Goal: Complete application form

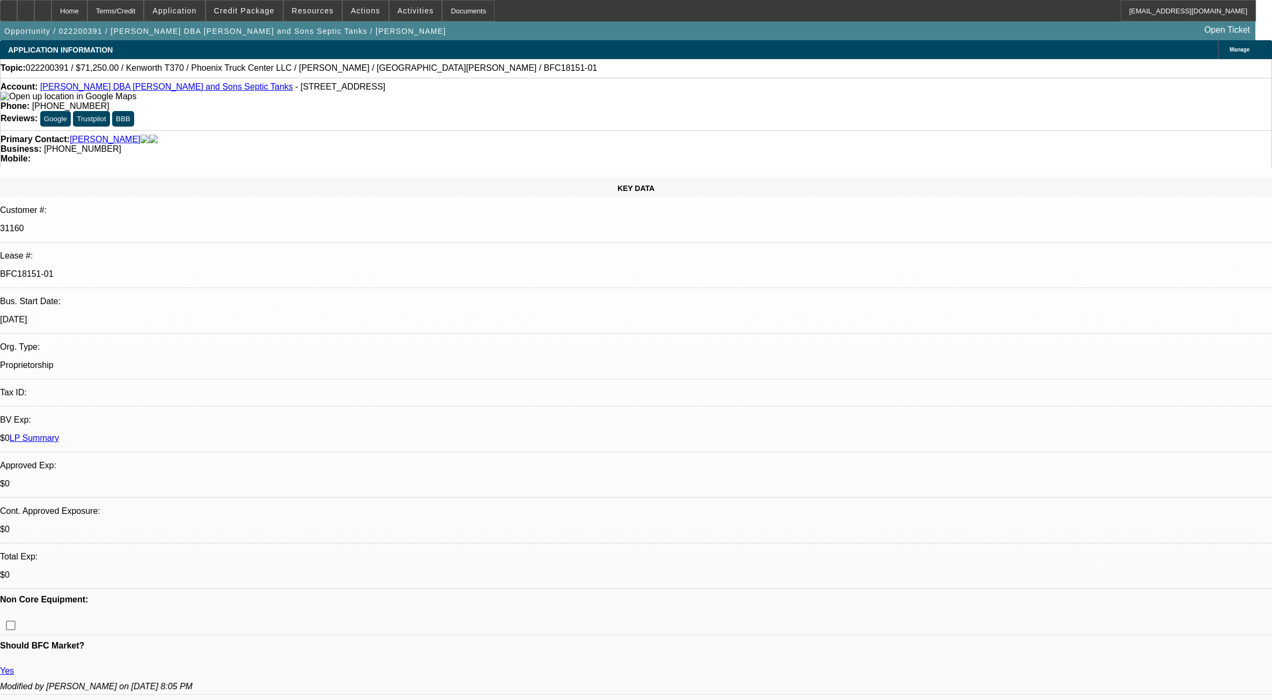
select select "0"
select select "2"
select select "0"
select select "6"
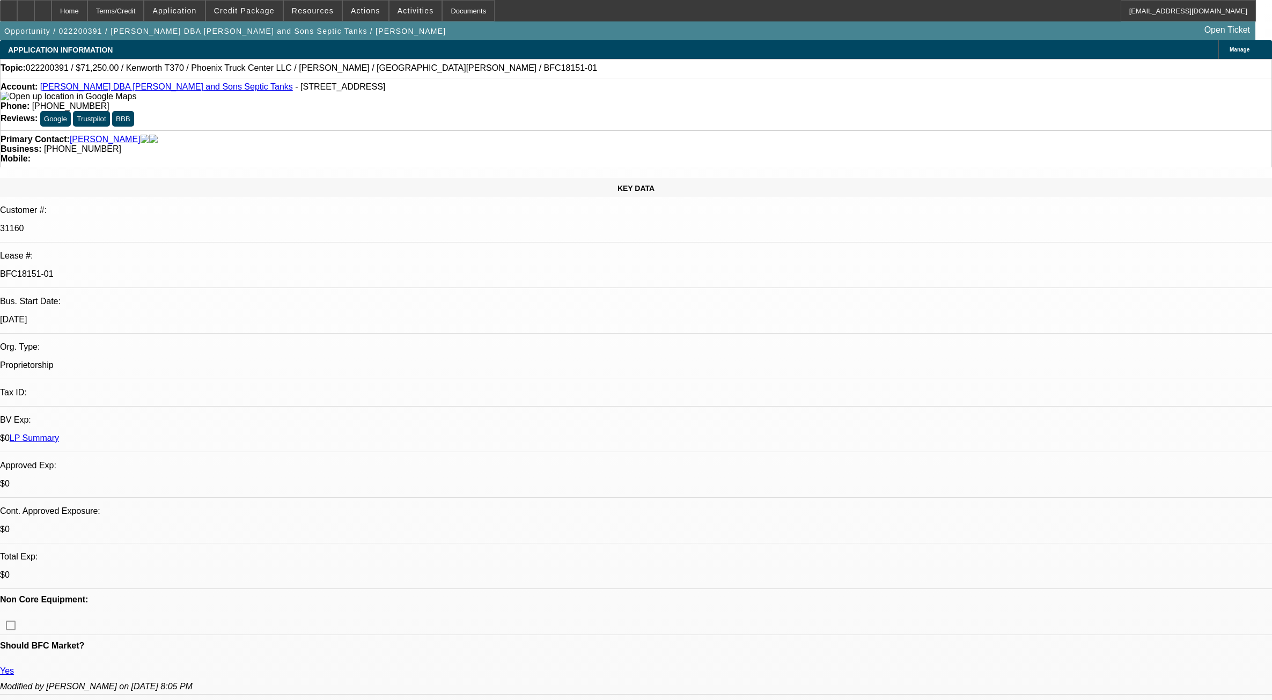
select select "0"
select select "2"
select select "0"
select select "6"
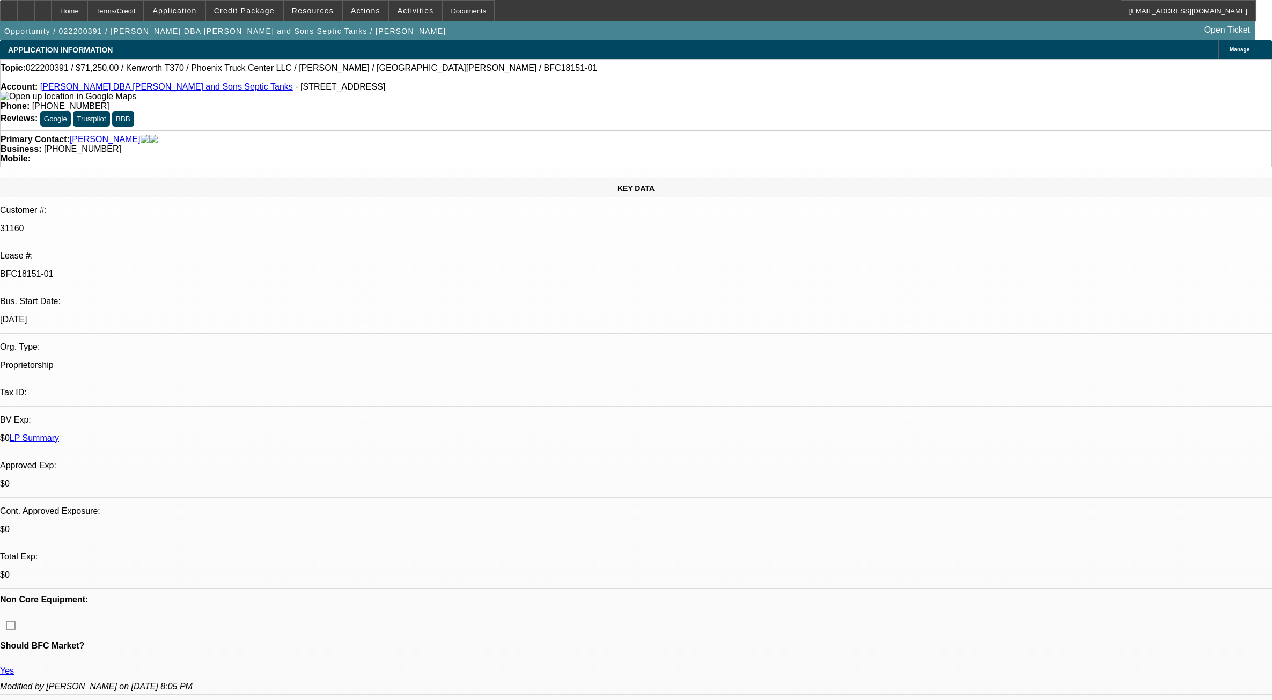
select select "0"
select select "2"
select select "0"
select select "6"
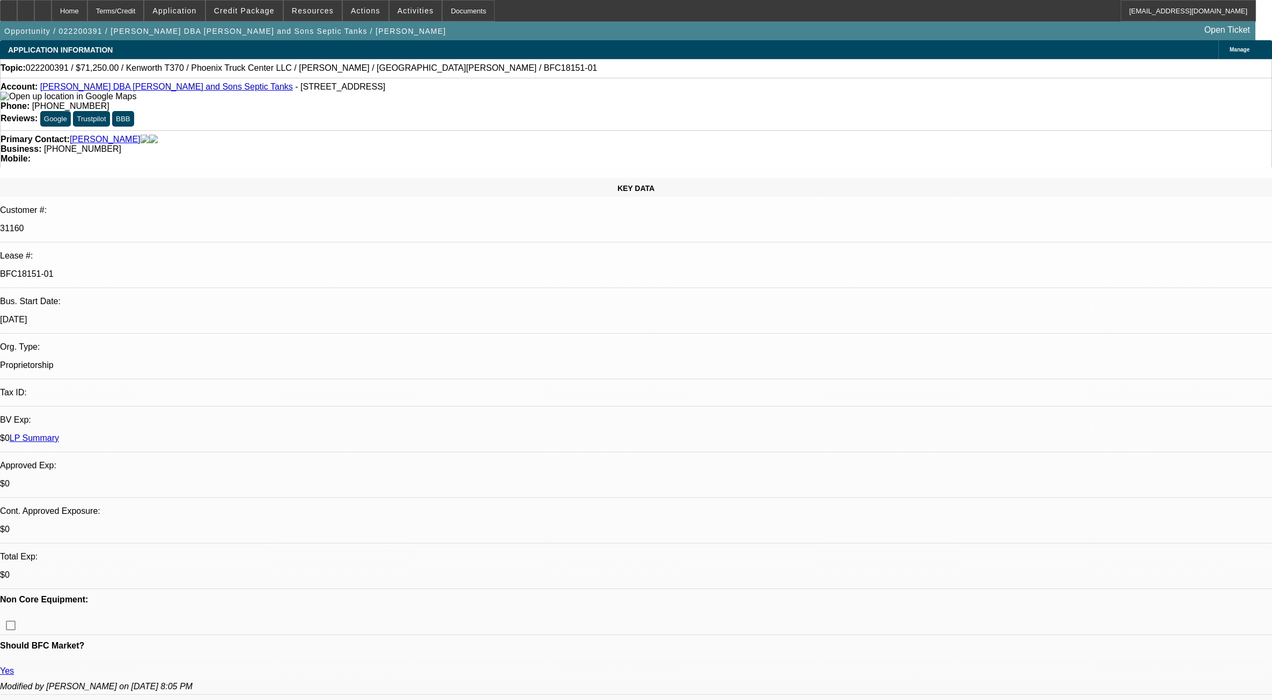
select select "0"
select select "2"
select select "0"
select select "6"
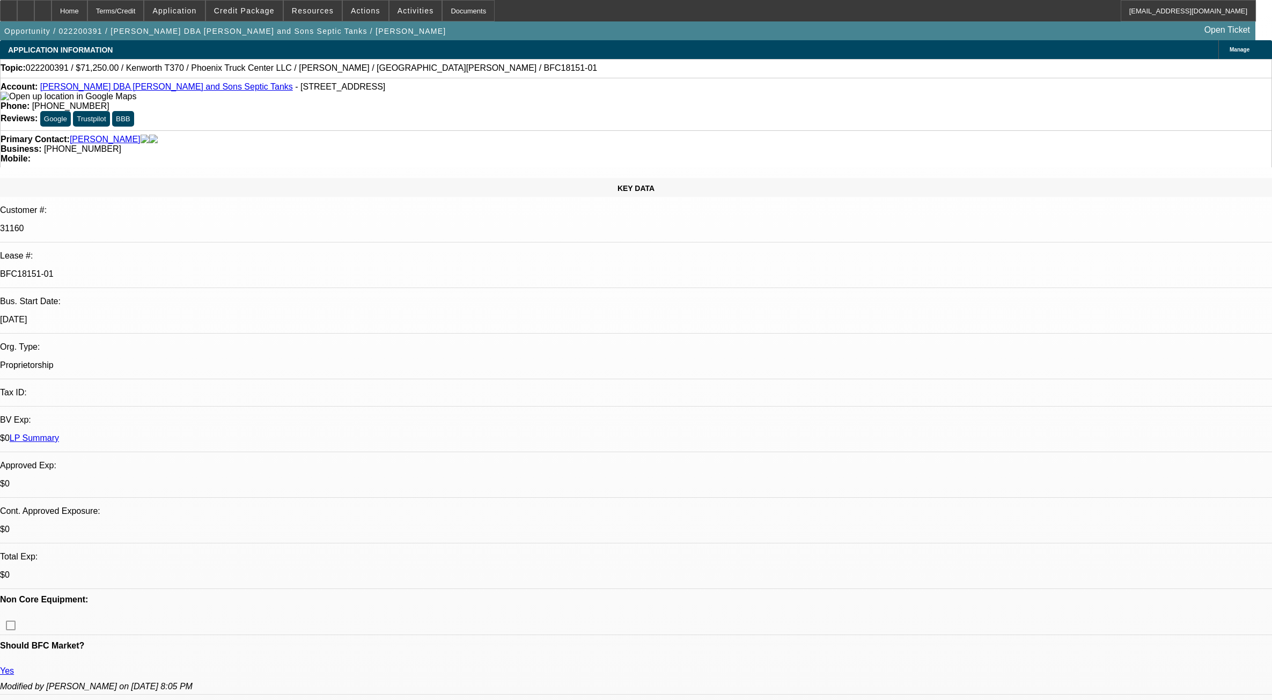
scroll to position [432, 0]
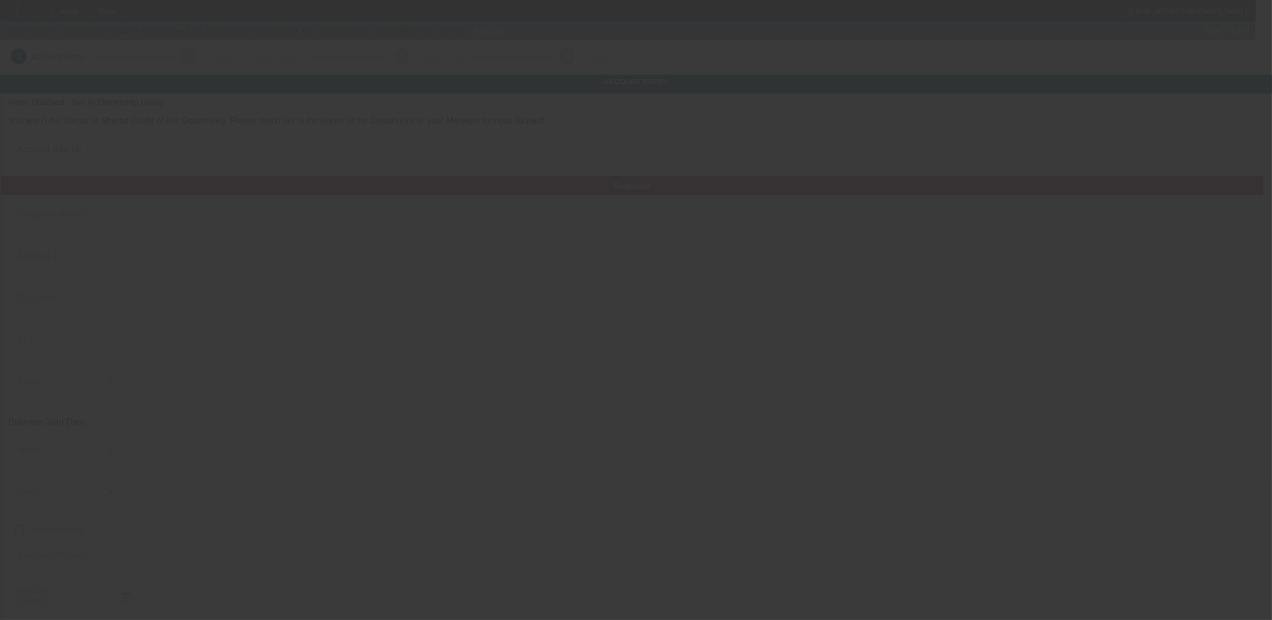
type input "[PERSON_NAME] Automotive LLC"
type input "[STREET_ADDRESS]"
type input "17365"
type input "[GEOGRAPHIC_DATA]"
type input "(717) 324-9456"
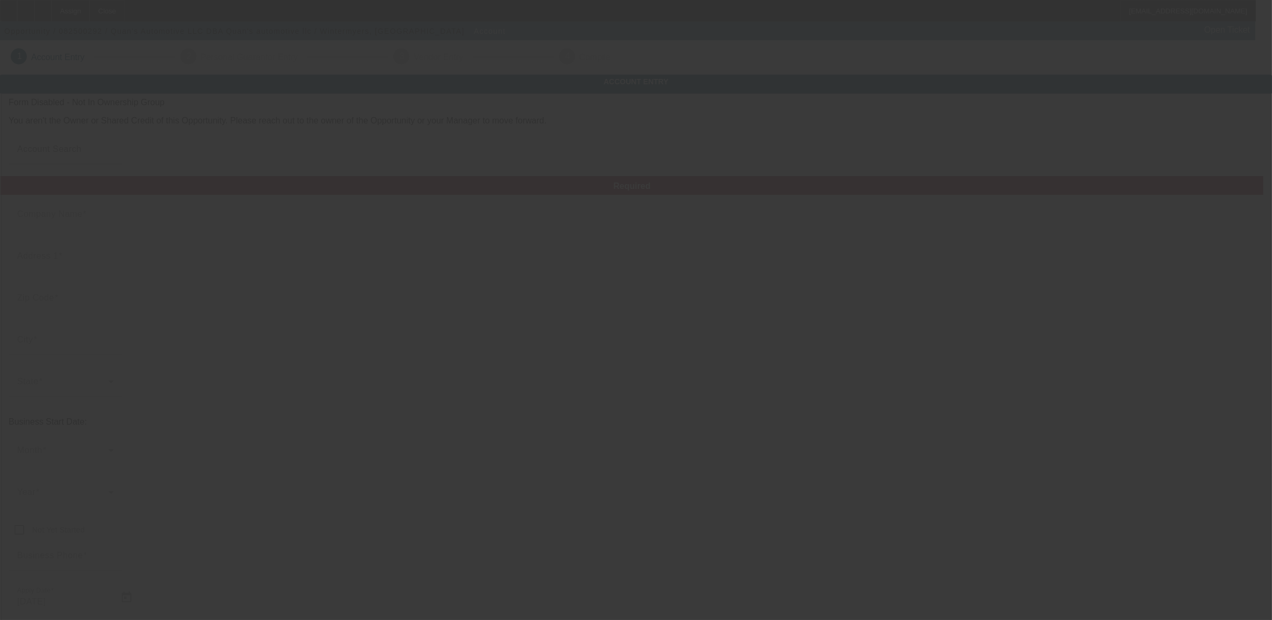
type input "Quan's automotive llc"
type input "[EMAIL_ADDRESS][DOMAIN_NAME]"
type input "[US_EMPLOYER_IDENTIFICATION_NUMBER]"
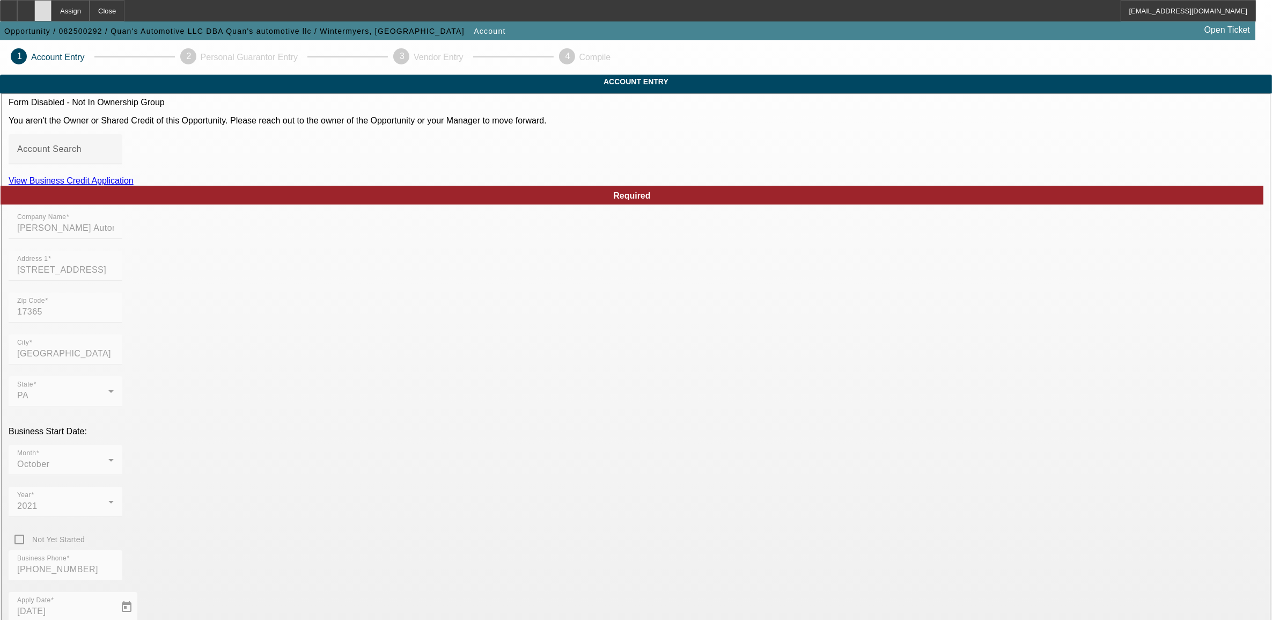
click at [51, 15] on div at bounding box center [42, 10] width 17 height 21
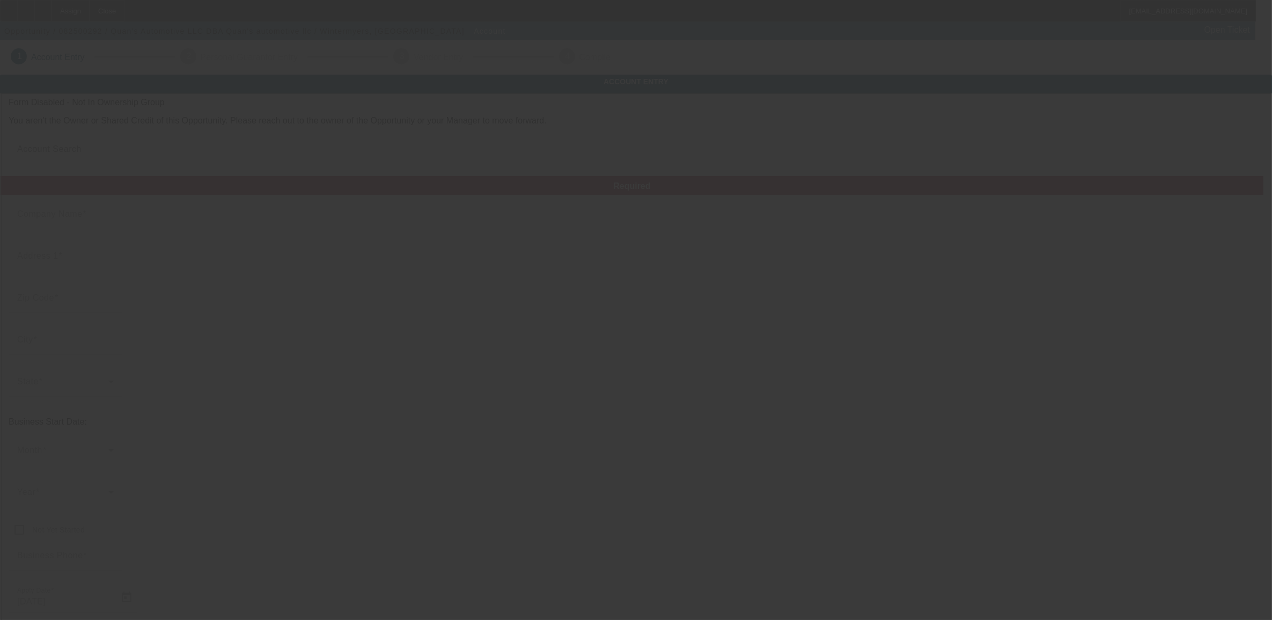
type input "[PERSON_NAME] Automotive LLC"
type input "[STREET_ADDRESS]"
type input "17365"
type input "Wellsville"
type input "(717) 324-9456"
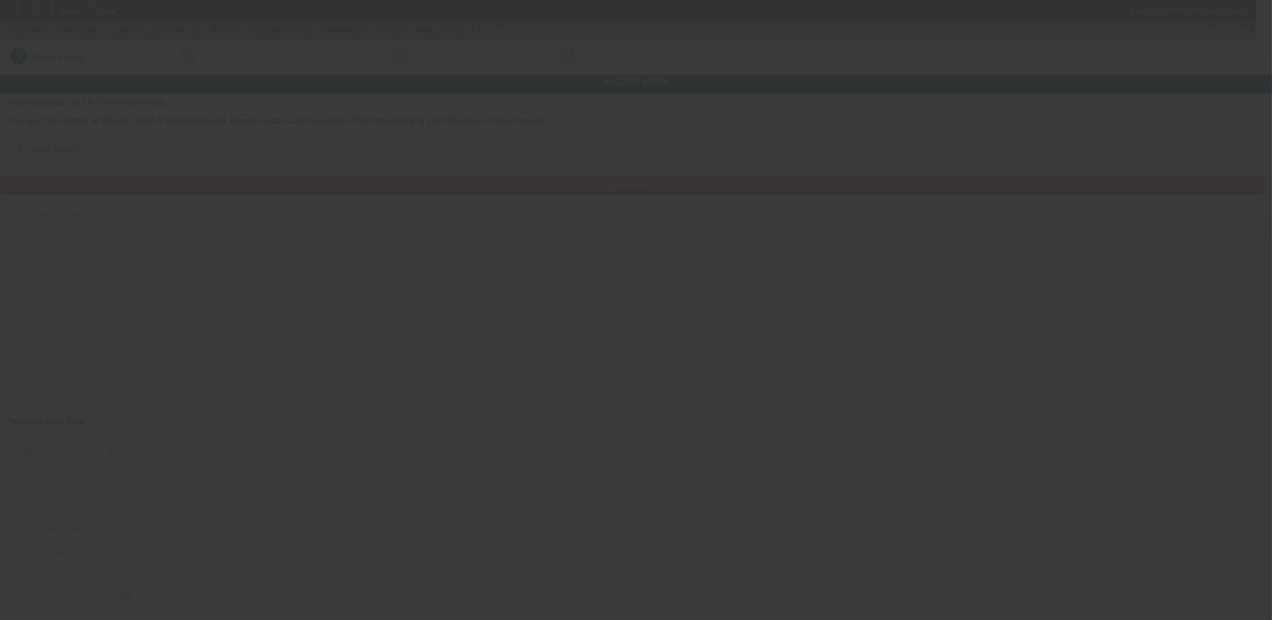
type input "Quan's automotive llc"
type input "[EMAIL_ADDRESS][DOMAIN_NAME]"
type input "[US_EMPLOYER_IDENTIFICATION_NUMBER]"
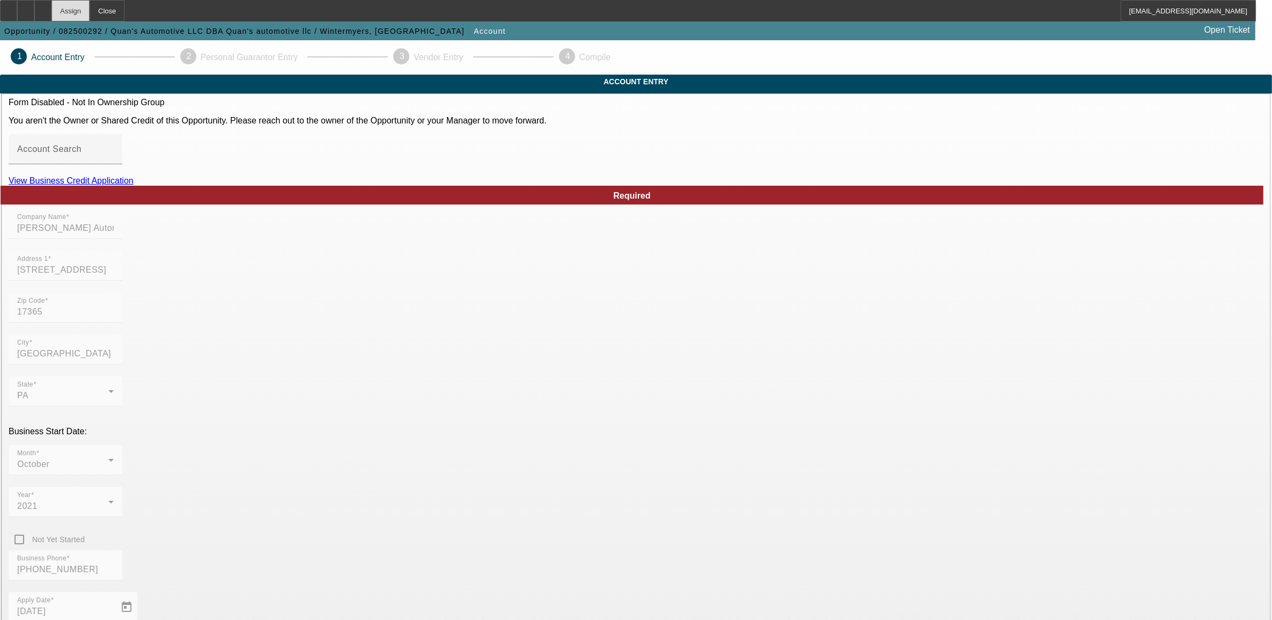
click at [90, 8] on div "Assign" at bounding box center [70, 10] width 38 height 21
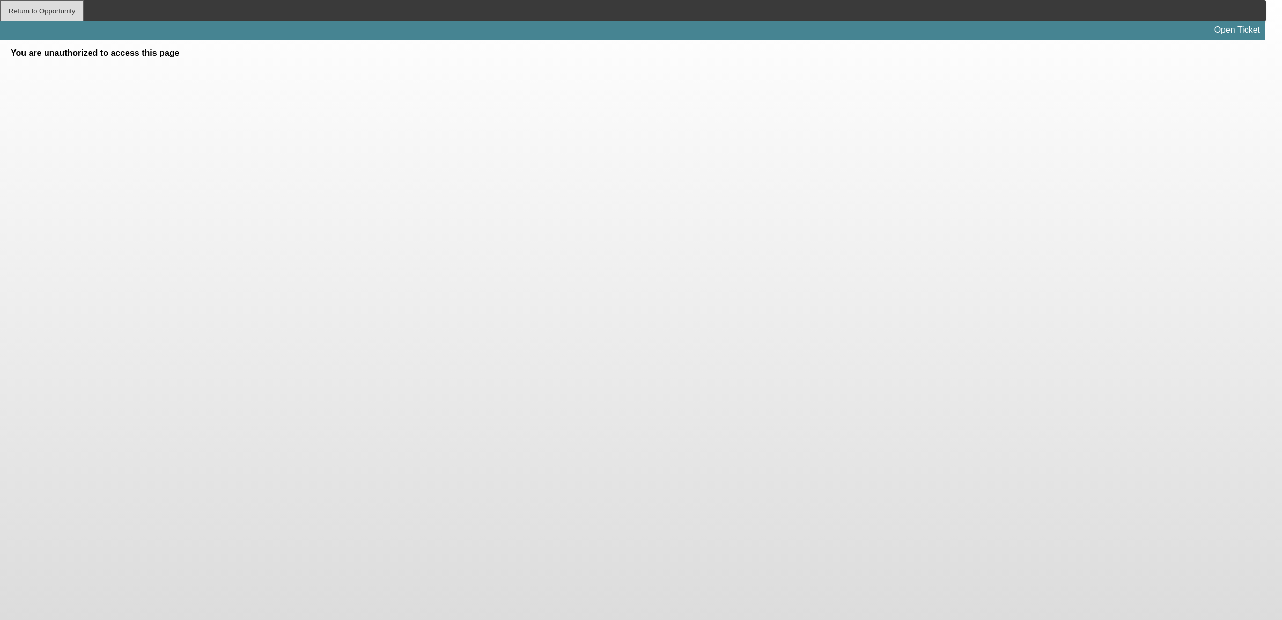
click at [43, 10] on div "Return to Opportunity" at bounding box center [42, 10] width 84 height 21
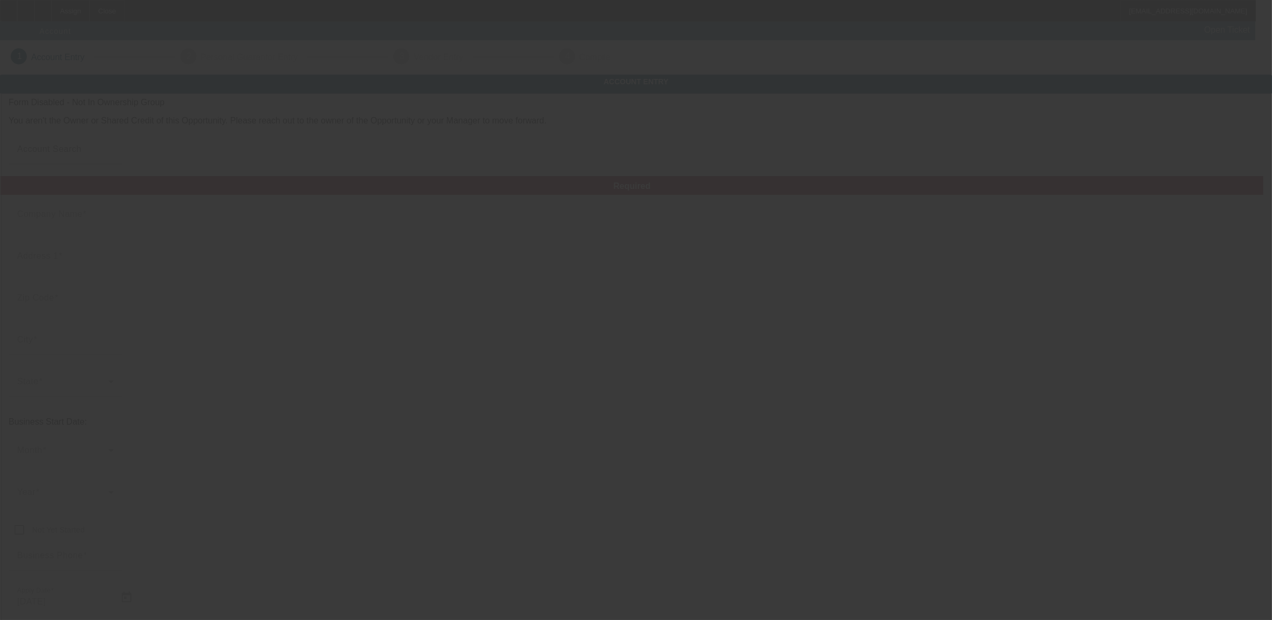
type input "[PERSON_NAME] Automotive LLC"
type input "[STREET_ADDRESS]"
type input "17365"
type input "[GEOGRAPHIC_DATA]"
type input "[PHONE_NUMBER]"
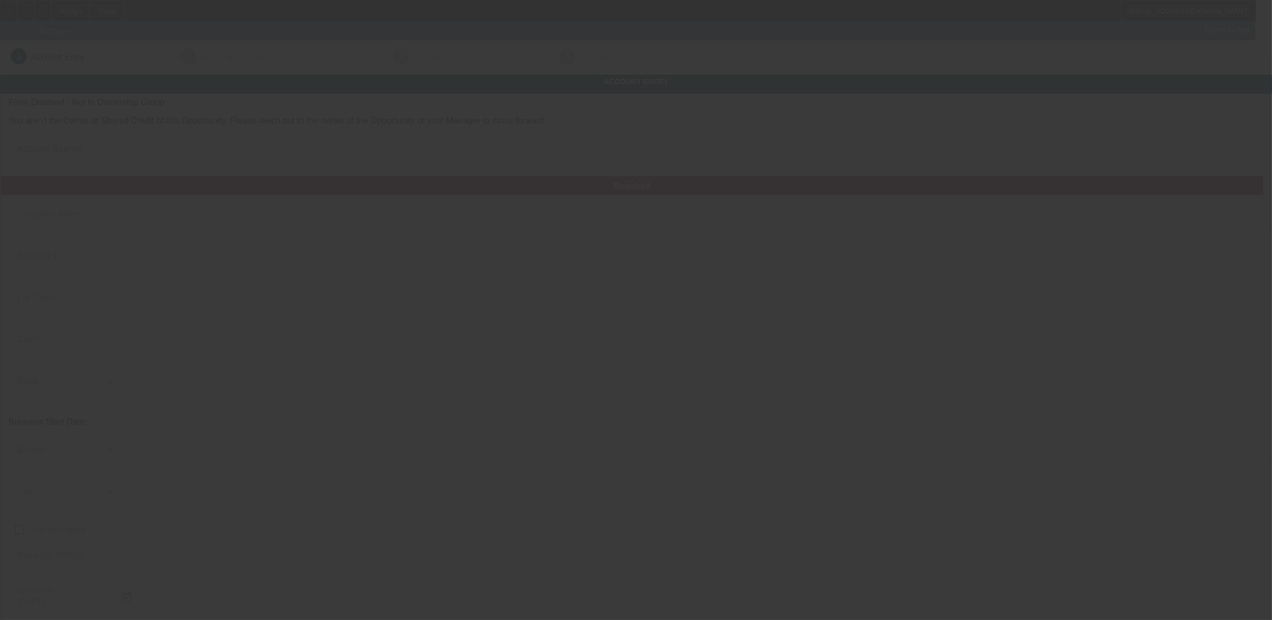
type input "Quan's automotive llc"
type input "[EMAIL_ADDRESS][DOMAIN_NAME]"
type input "[US_EMPLOYER_IDENTIFICATION_NUMBER]"
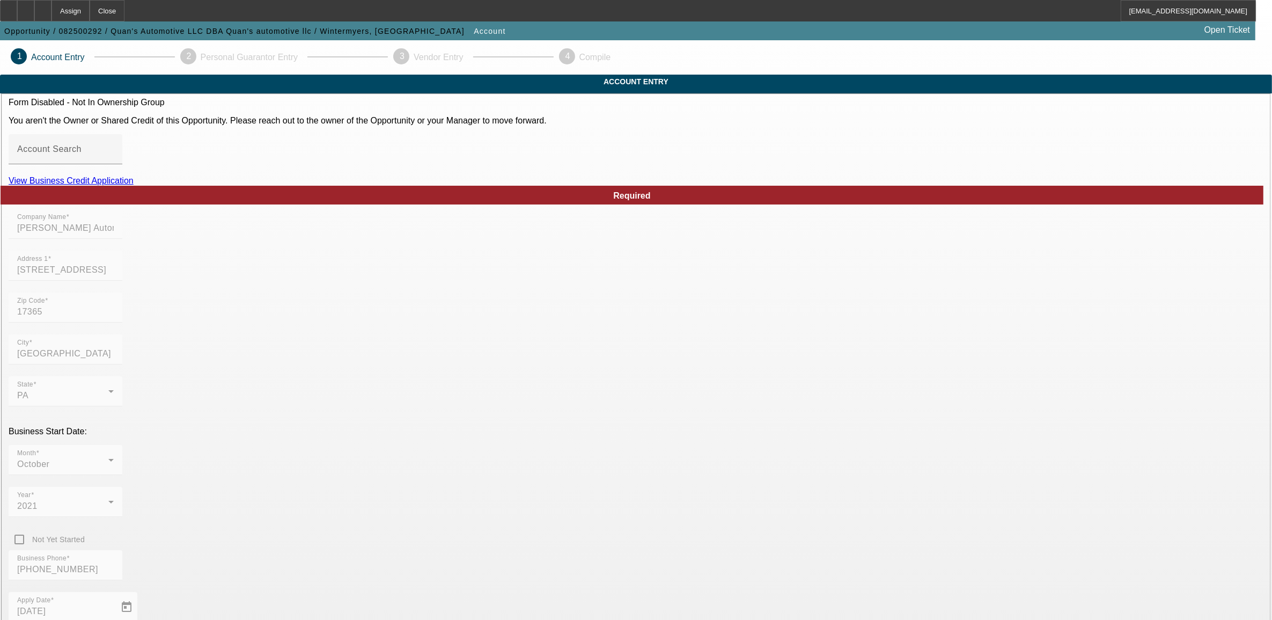
click at [26, 7] on icon at bounding box center [26, 7] width 0 height 0
click at [134, 185] on link "View Business Credit Application" at bounding box center [71, 180] width 125 height 9
click at [51, 6] on div at bounding box center [42, 10] width 17 height 21
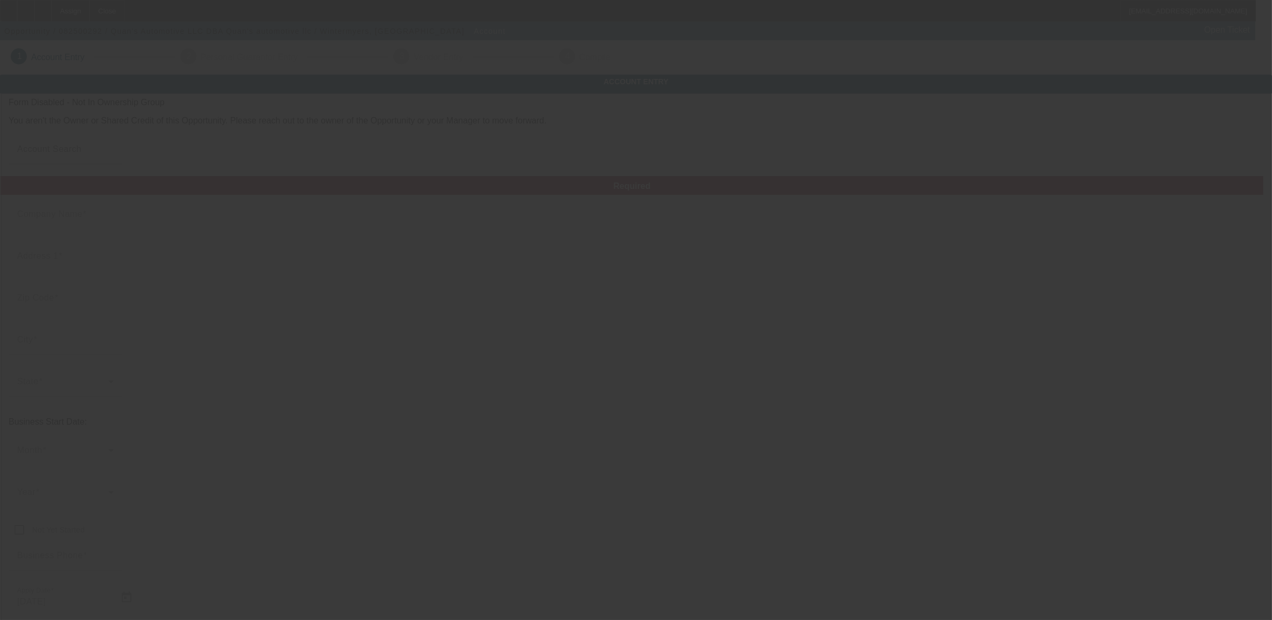
type input "[PERSON_NAME] Automotive LLC"
type input "[STREET_ADDRESS]"
type input "17365"
type input "[GEOGRAPHIC_DATA]"
type input "[PHONE_NUMBER]"
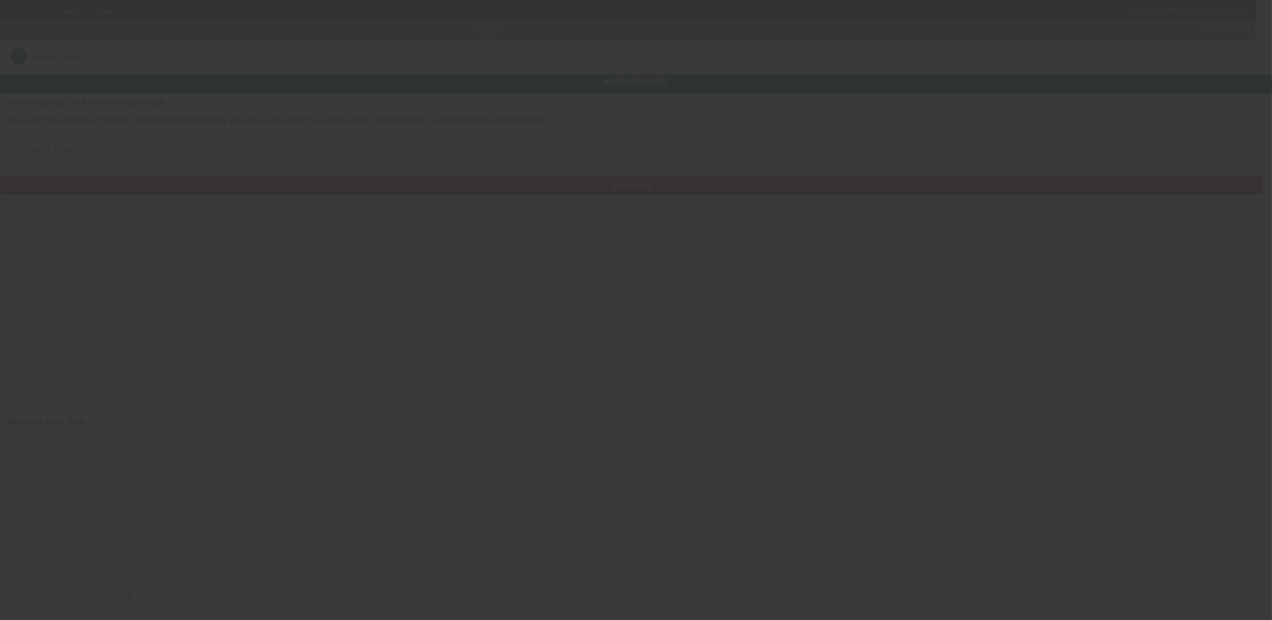
type input "Quan's automotive llc"
type input "[EMAIL_ADDRESS][DOMAIN_NAME]"
type input "[US_EMPLOYER_IDENTIFICATION_NUMBER]"
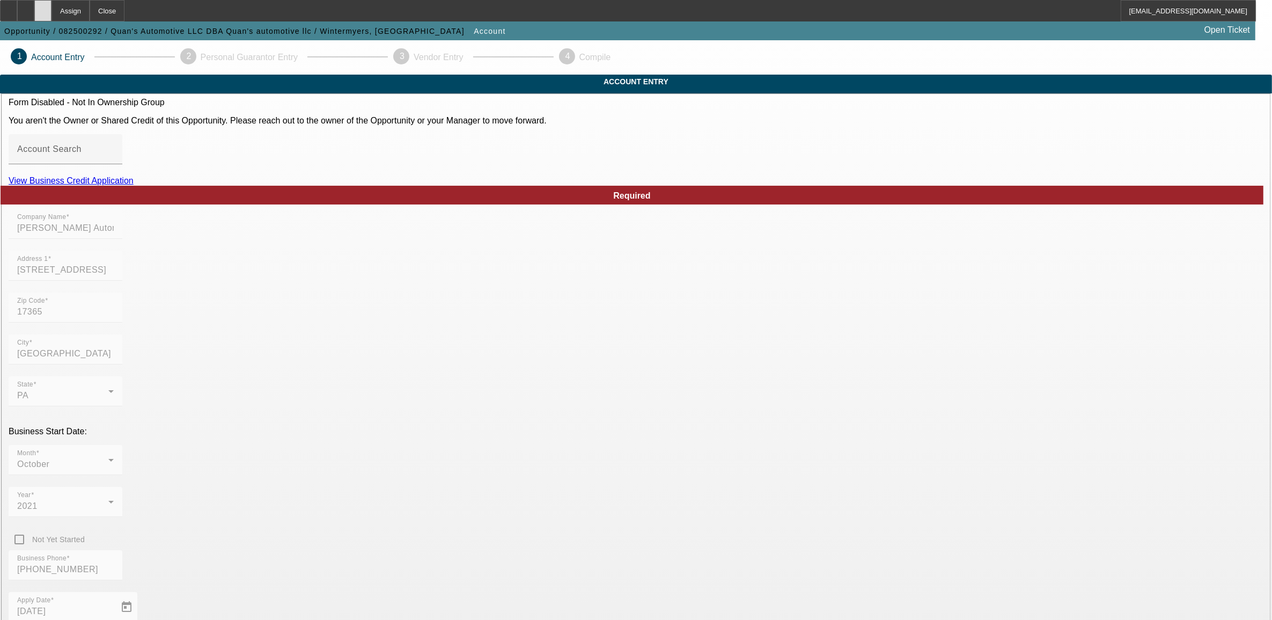
click at [51, 11] on div at bounding box center [42, 10] width 17 height 21
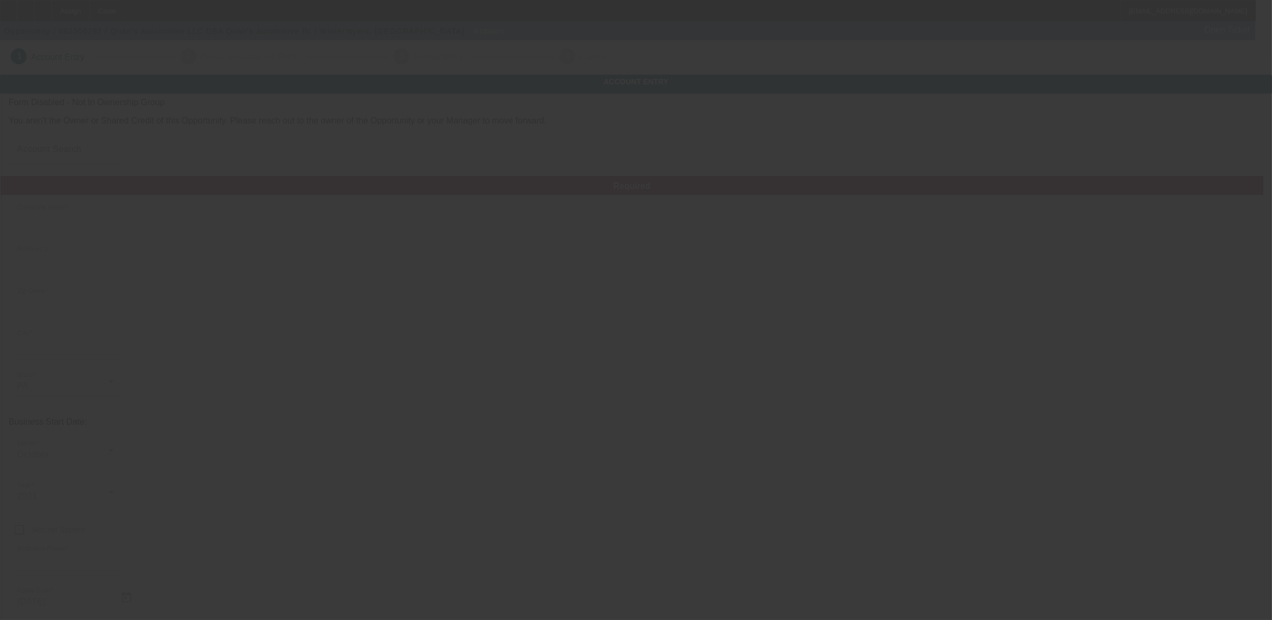
type input "[PERSON_NAME] Automotive LLC"
type input "[STREET_ADDRESS]"
type input "17365"
type input "[GEOGRAPHIC_DATA]"
type input "[PHONE_NUMBER]"
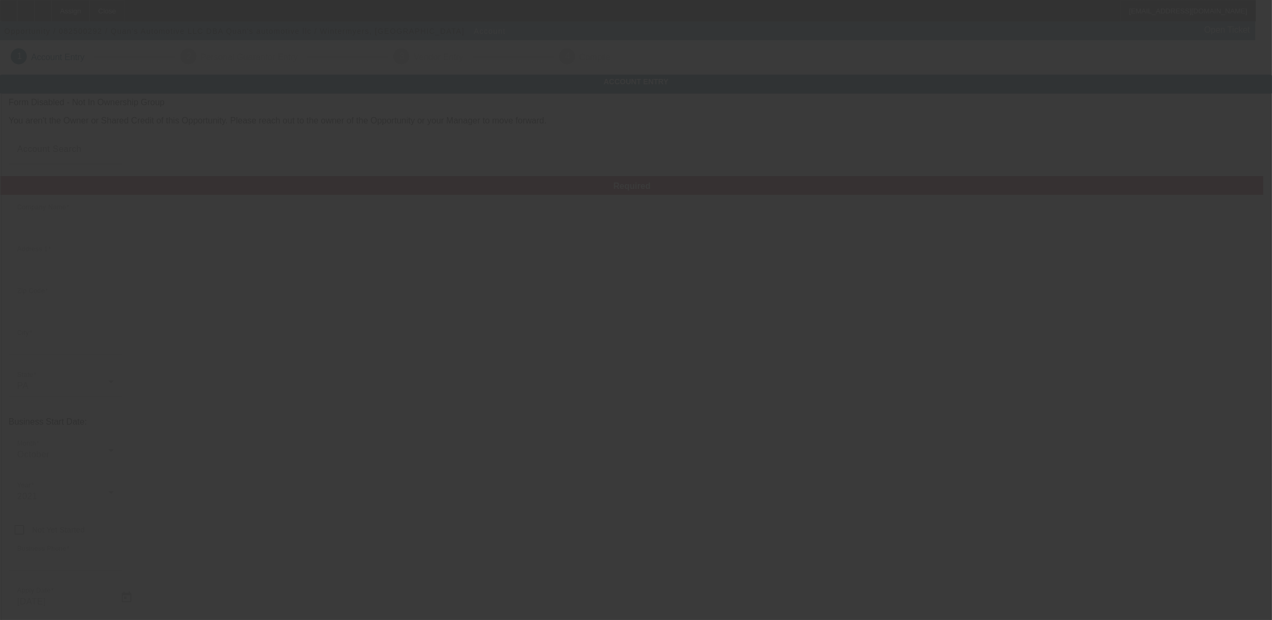
type input "Quan's automotive llc"
type input "nwintermyers14@gmail.com"
type input "88-7258375"
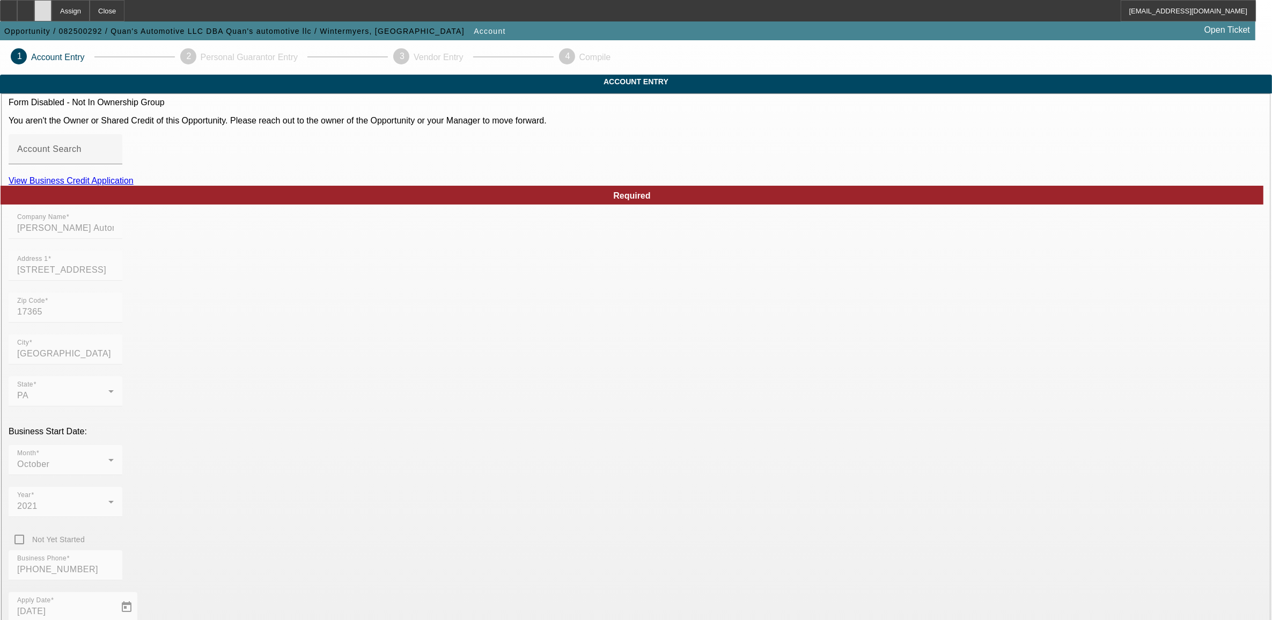
click at [43, 7] on icon at bounding box center [43, 7] width 0 height 0
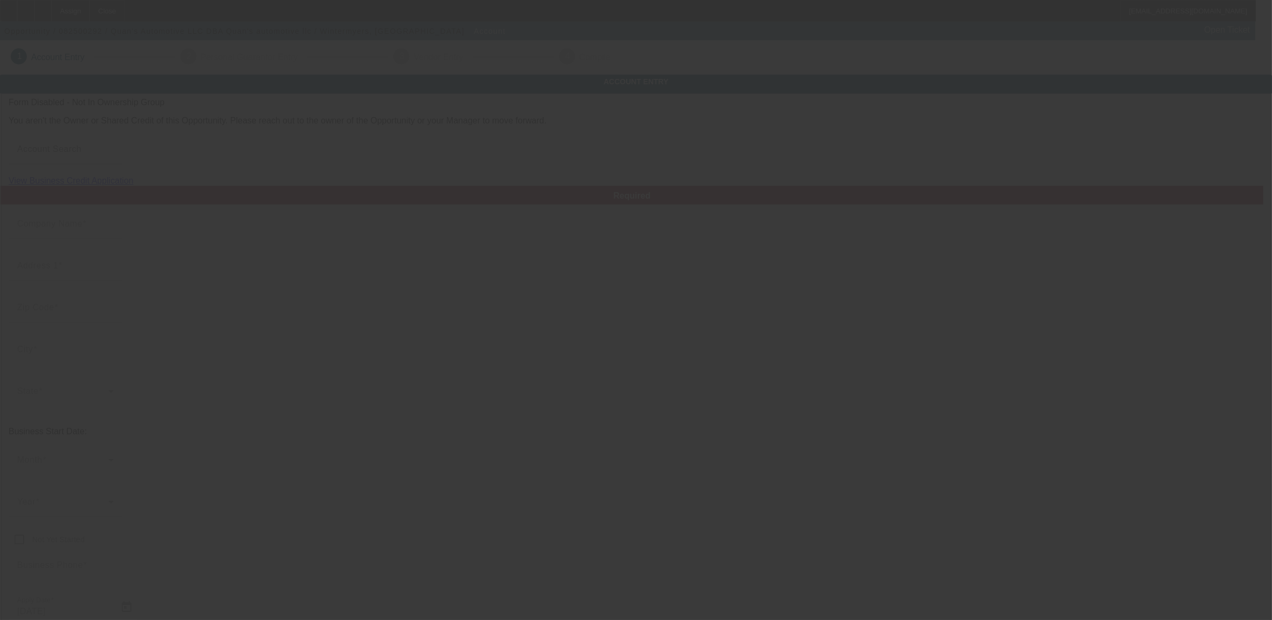
type input "[PERSON_NAME] Automotive LLC"
type input "[STREET_ADDRESS]"
type input "17365"
type input "[GEOGRAPHIC_DATA]"
type input "[PHONE_NUMBER]"
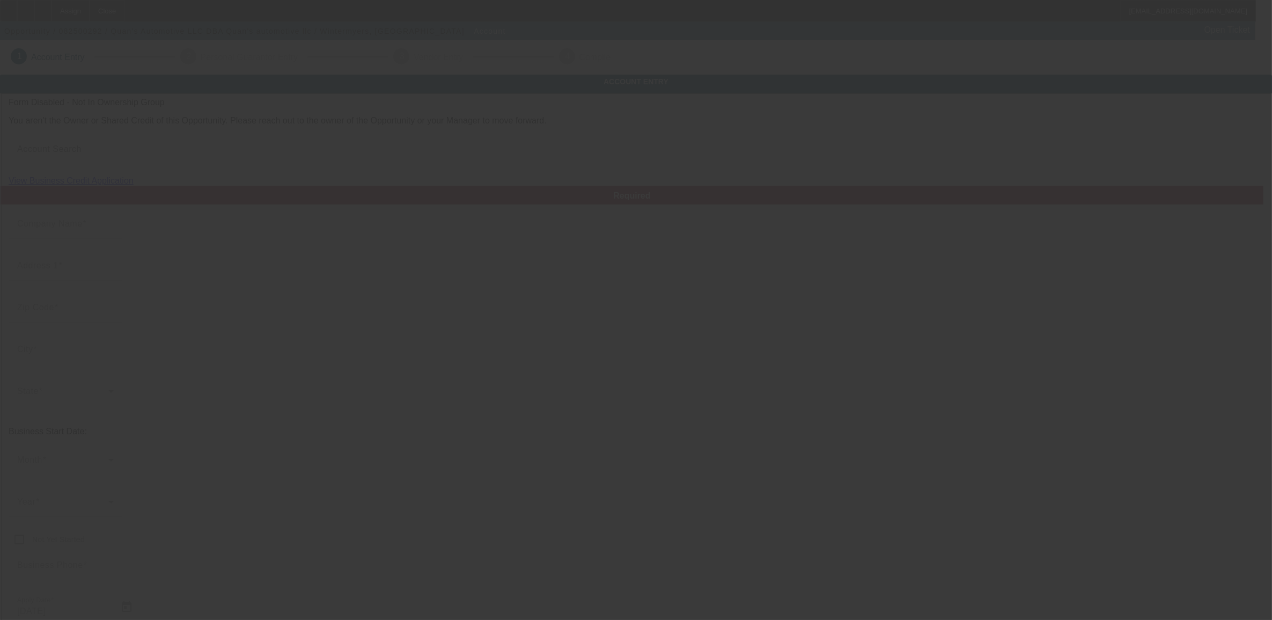
type input "Quan's automotive llc"
type input "[EMAIL_ADDRESS][DOMAIN_NAME]"
type input "[US_EMPLOYER_IDENTIFICATION_NUMBER]"
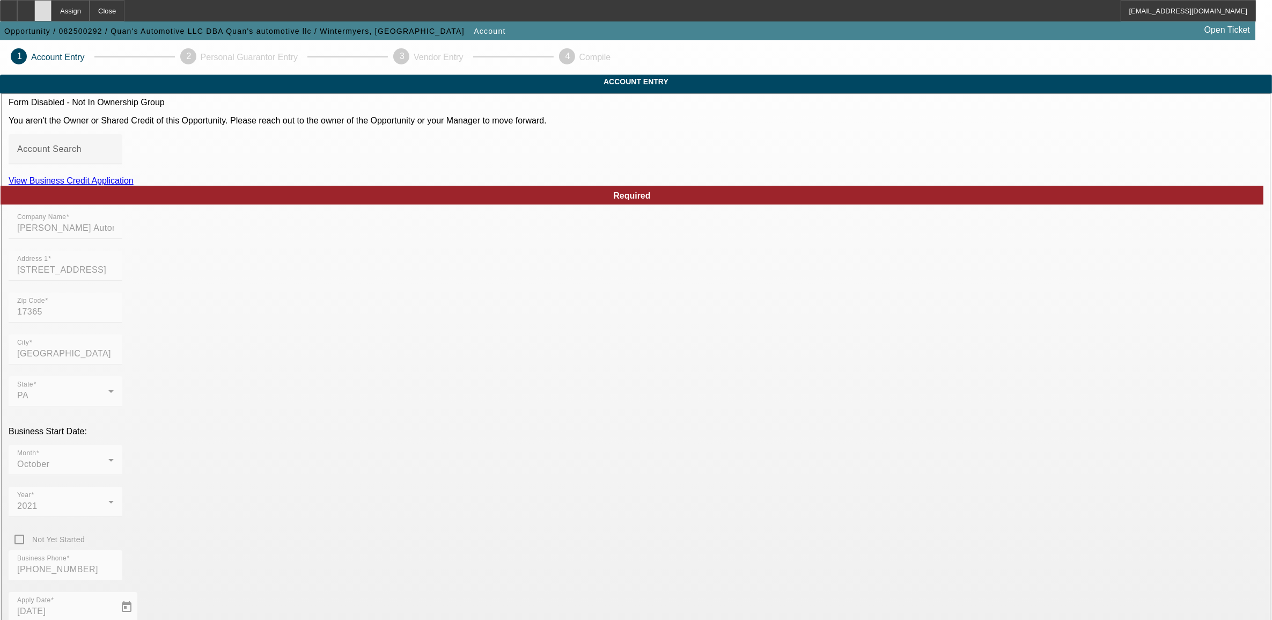
click at [51, 12] on div at bounding box center [42, 10] width 17 height 21
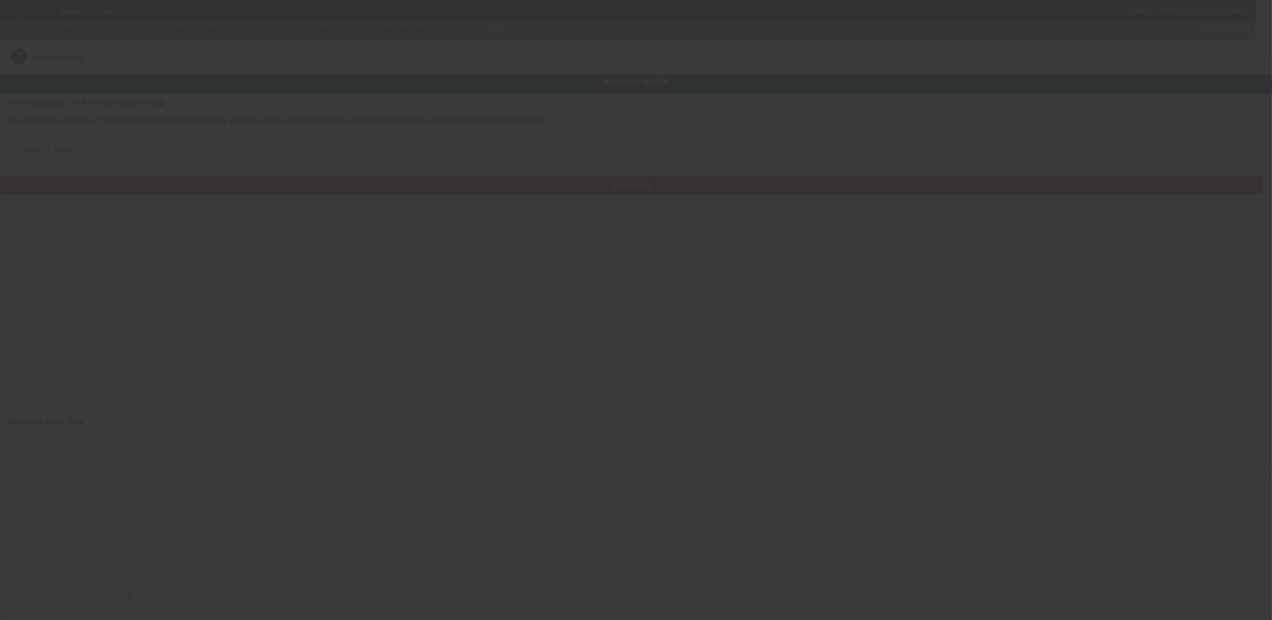
type input "[PERSON_NAME] Automotive LLC"
type input "[STREET_ADDRESS]"
type input "17365"
type input "[GEOGRAPHIC_DATA]"
type input "[PHONE_NUMBER]"
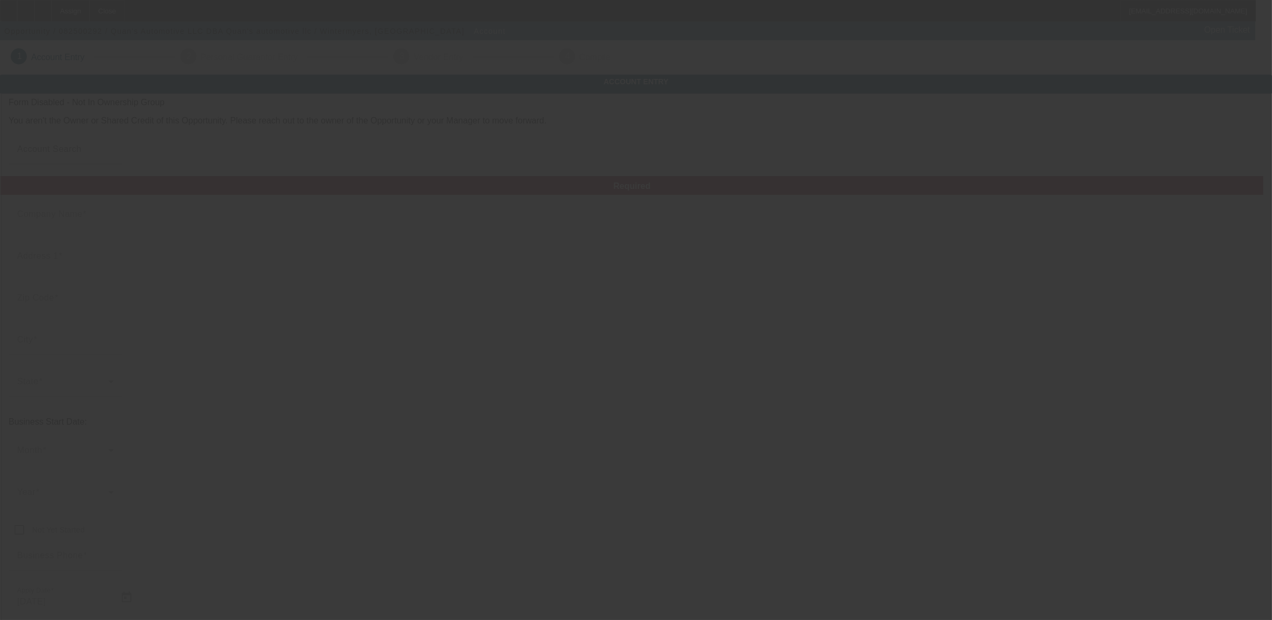
type input "Quan's automotive llc"
type input "[EMAIL_ADDRESS][DOMAIN_NAME]"
type input "[US_EMPLOYER_IDENTIFICATION_NUMBER]"
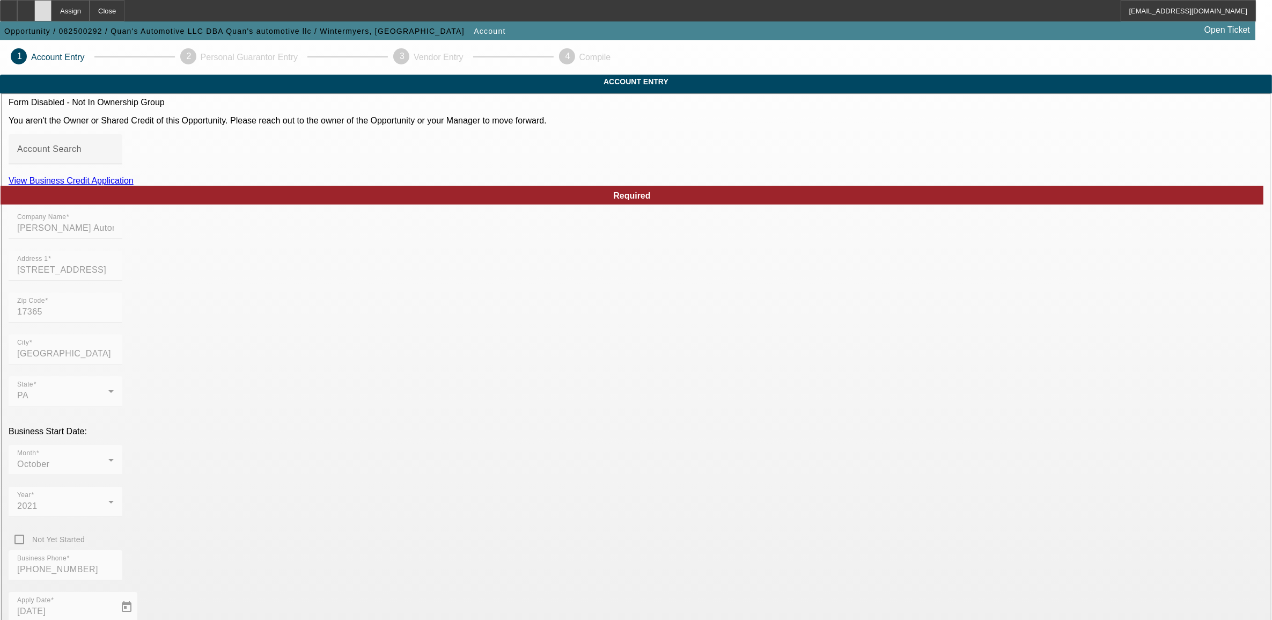
click at [51, 5] on div at bounding box center [42, 10] width 17 height 21
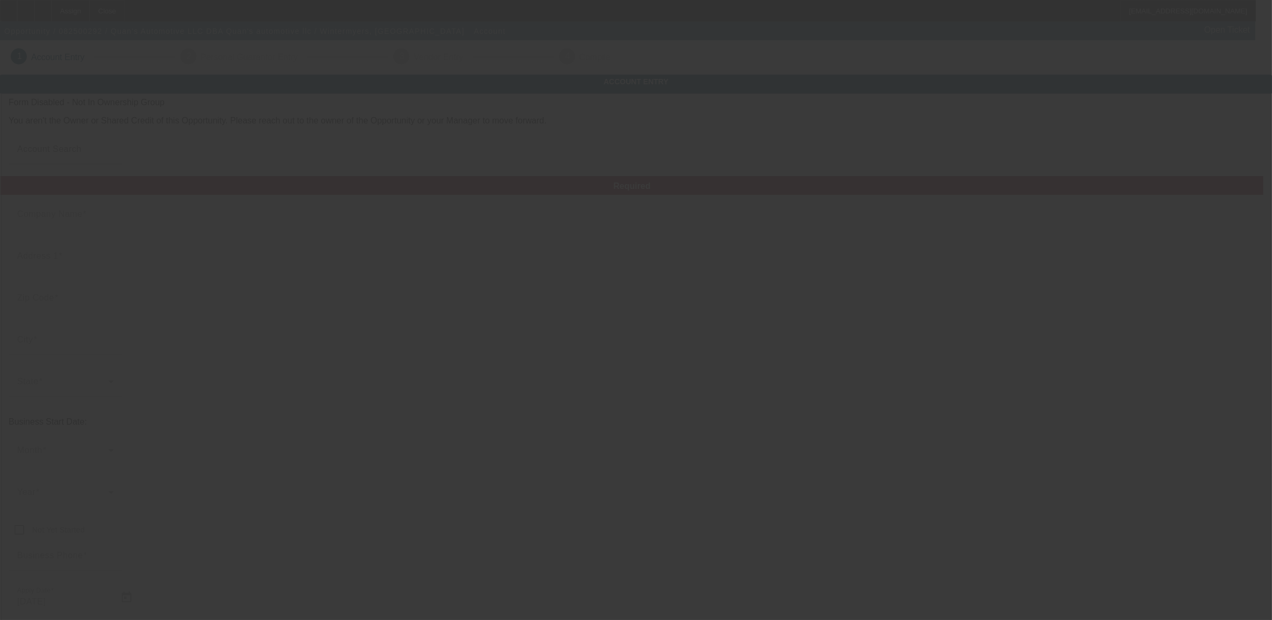
type input "[PERSON_NAME] Automotive LLC"
type input "[STREET_ADDRESS]"
type input "17365"
type input "[GEOGRAPHIC_DATA]"
type input "[PHONE_NUMBER]"
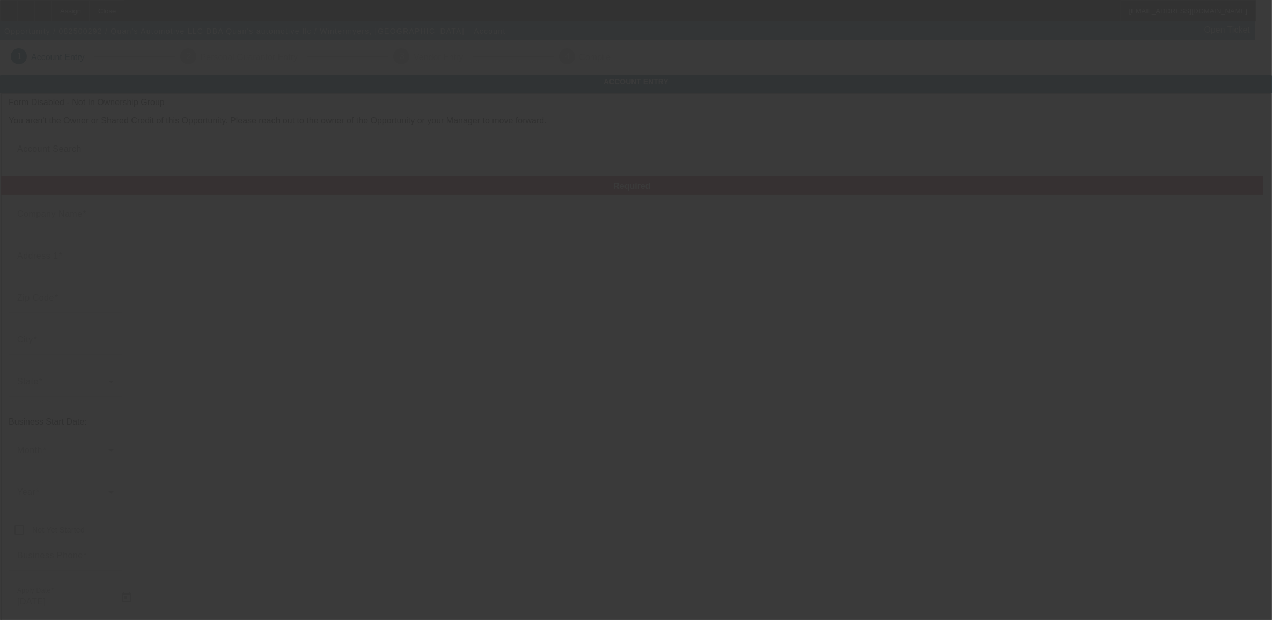
type input "Quan's automotive llc"
type input "[EMAIL_ADDRESS][DOMAIN_NAME]"
type input "[US_EMPLOYER_IDENTIFICATION_NUMBER]"
